Goal: Check status: Check status

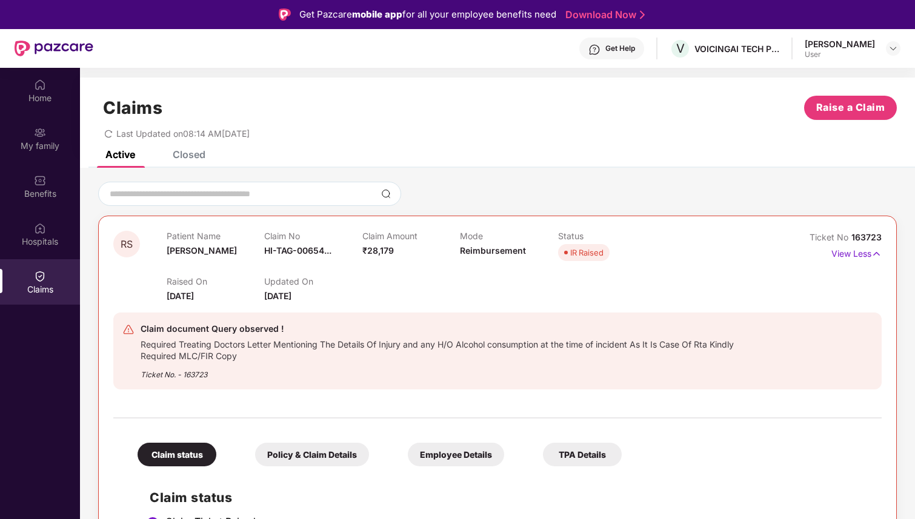
scroll to position [68, 0]
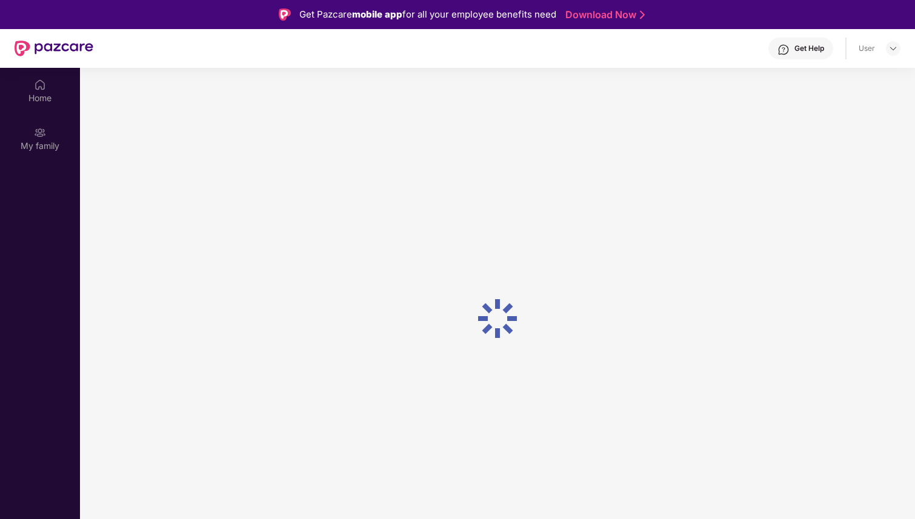
scroll to position [68, 0]
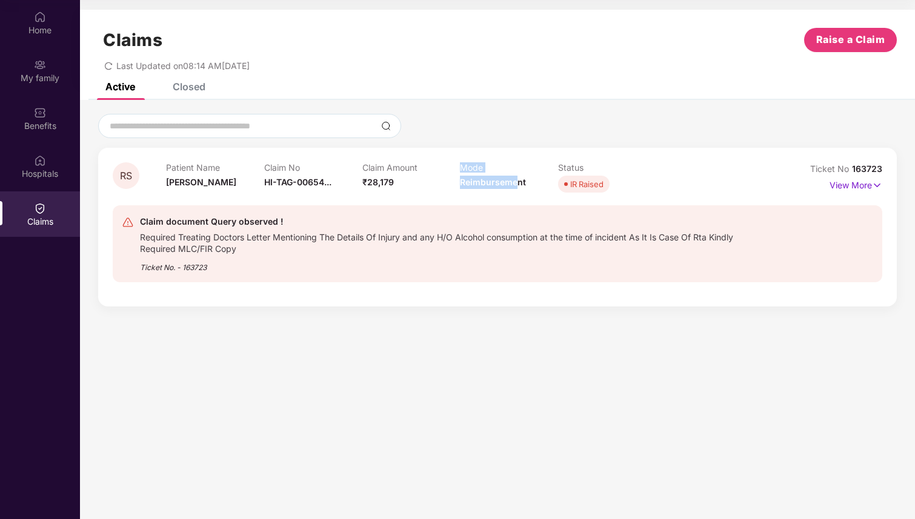
drag, startPoint x: 457, startPoint y: 177, endPoint x: 518, endPoint y: 177, distance: 61.2
click at [518, 177] on div "Patient Name Ram Singh Claim No HI-TAG-00654... Claim Amount ₹28,179 Mode Reimb…" at bounding box center [460, 178] width 588 height 33
click at [526, 192] on div "Mode Reimbursement" at bounding box center [509, 178] width 98 height 33
drag, startPoint x: 527, startPoint y: 184, endPoint x: 460, endPoint y: 184, distance: 67.2
click at [460, 184] on div "Mode Reimbursement" at bounding box center [509, 178] width 98 height 33
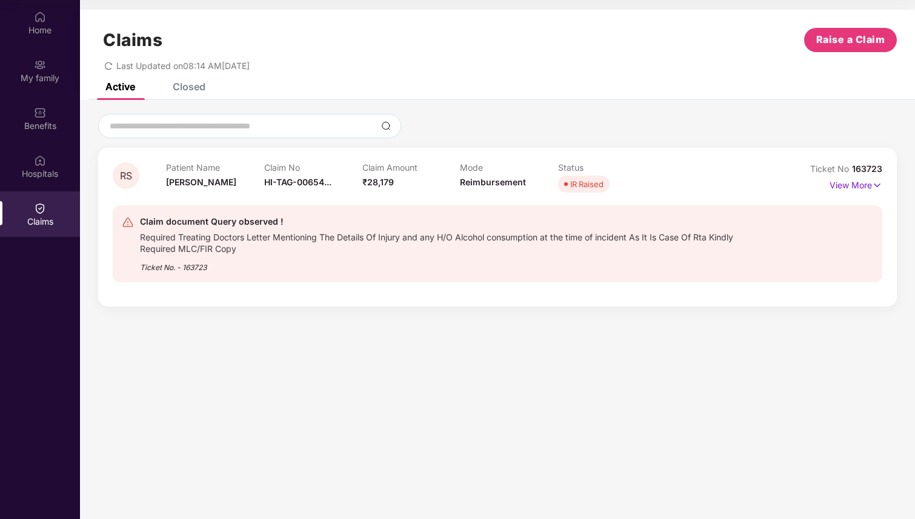
click at [512, 207] on div "Claim document Query observed ! Required Treating Doctors Letter Mentioning The…" at bounding box center [497, 243] width 769 height 77
click at [862, 182] on p "View More" at bounding box center [855, 184] width 53 height 16
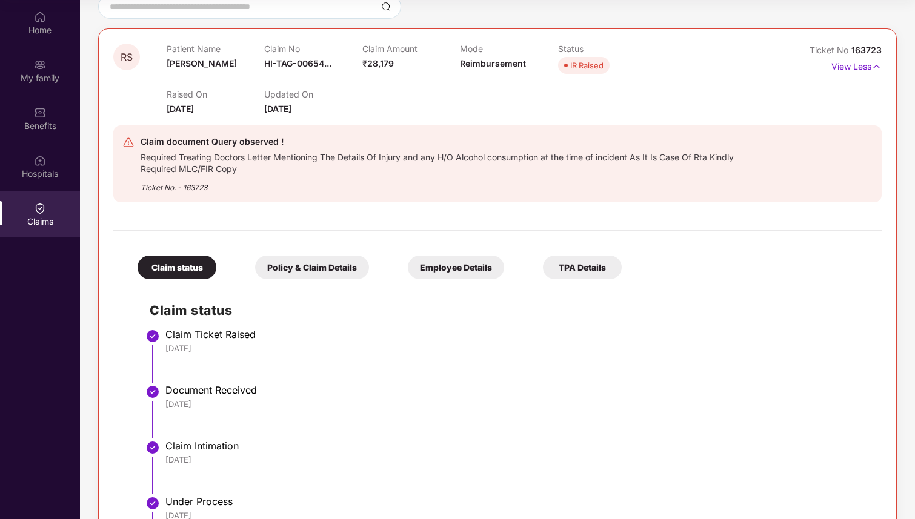
scroll to position [62, 0]
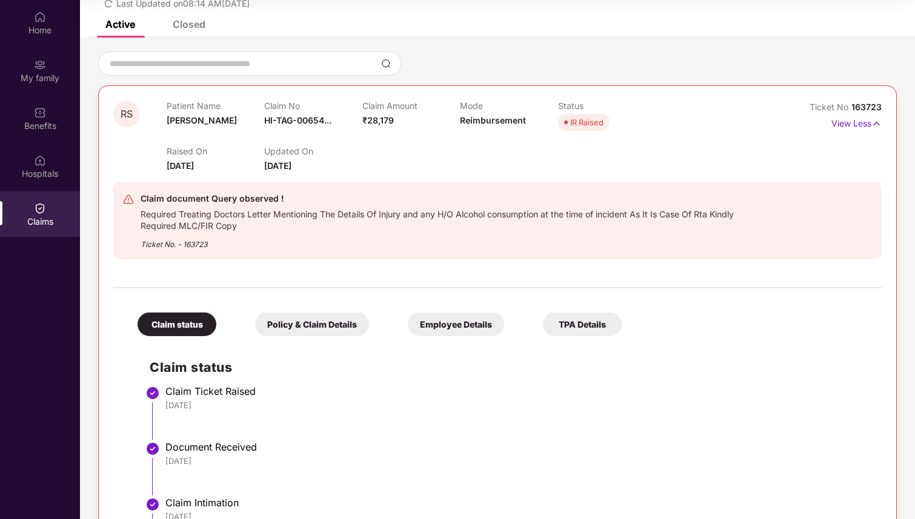
click at [462, 316] on div "Employee Details" at bounding box center [456, 325] width 96 height 24
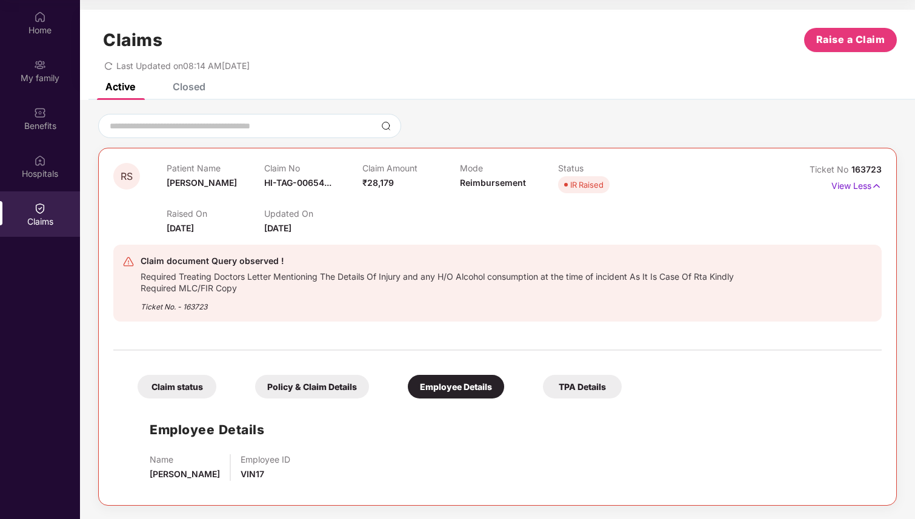
click at [609, 371] on div "Claim status Policy & Claim Details Employee Details TPA Details" at bounding box center [373, 381] width 496 height 36
click at [582, 386] on div "TPA Details" at bounding box center [582, 387] width 79 height 24
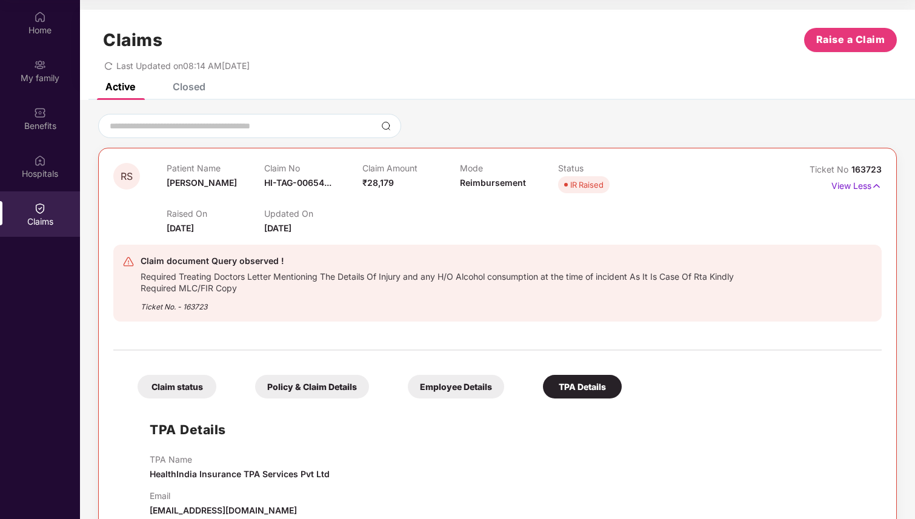
scroll to position [25, 0]
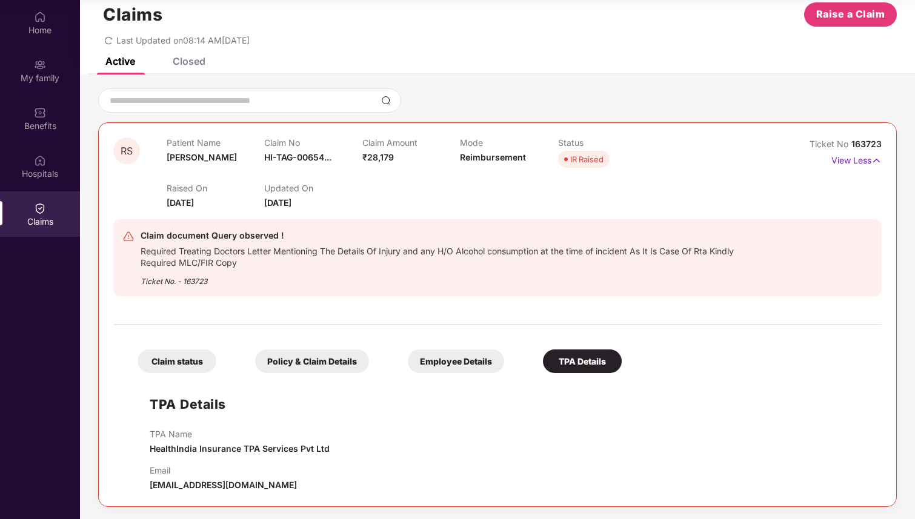
click at [329, 357] on div "Policy & Claim Details" at bounding box center [312, 361] width 114 height 24
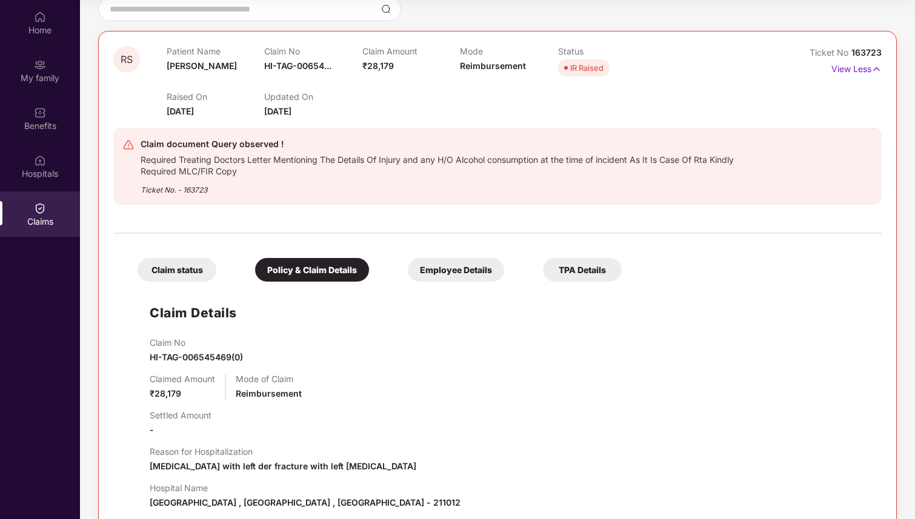
scroll to position [0, 0]
